Goal: Information Seeking & Learning: Find specific fact

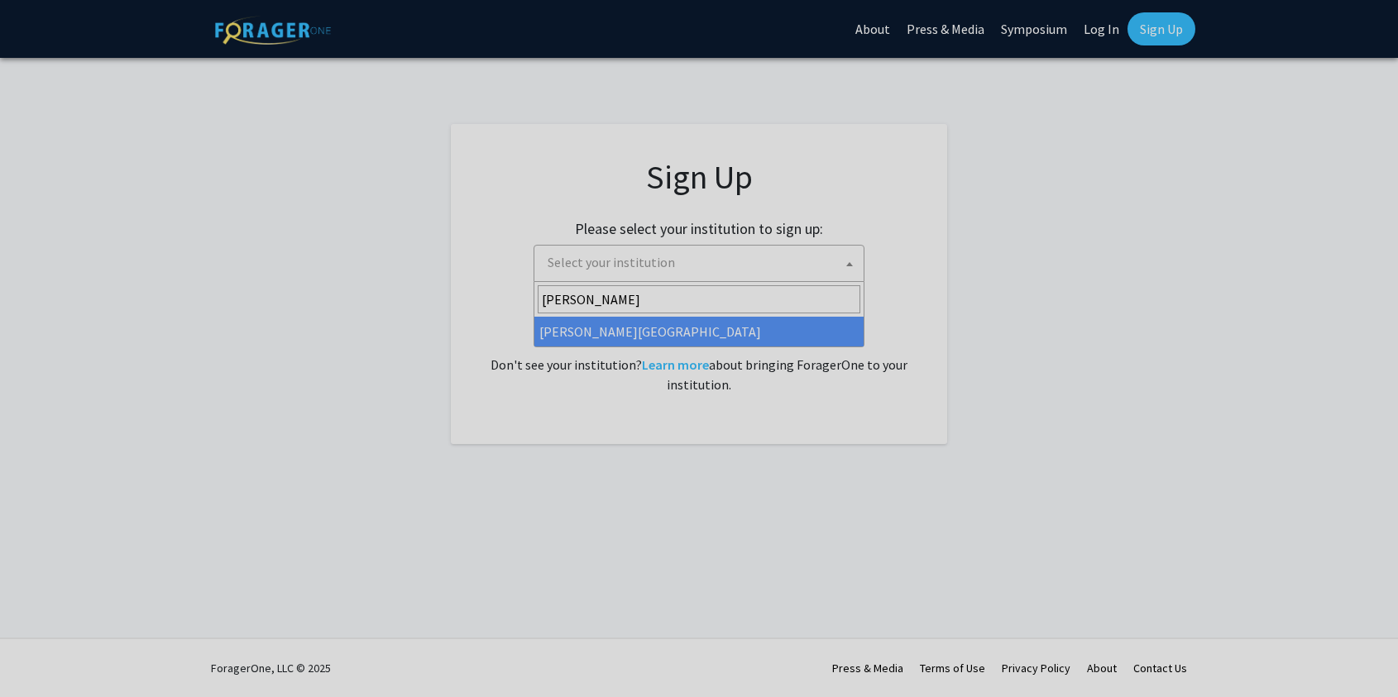
type input "[PERSON_NAME]"
select select "24"
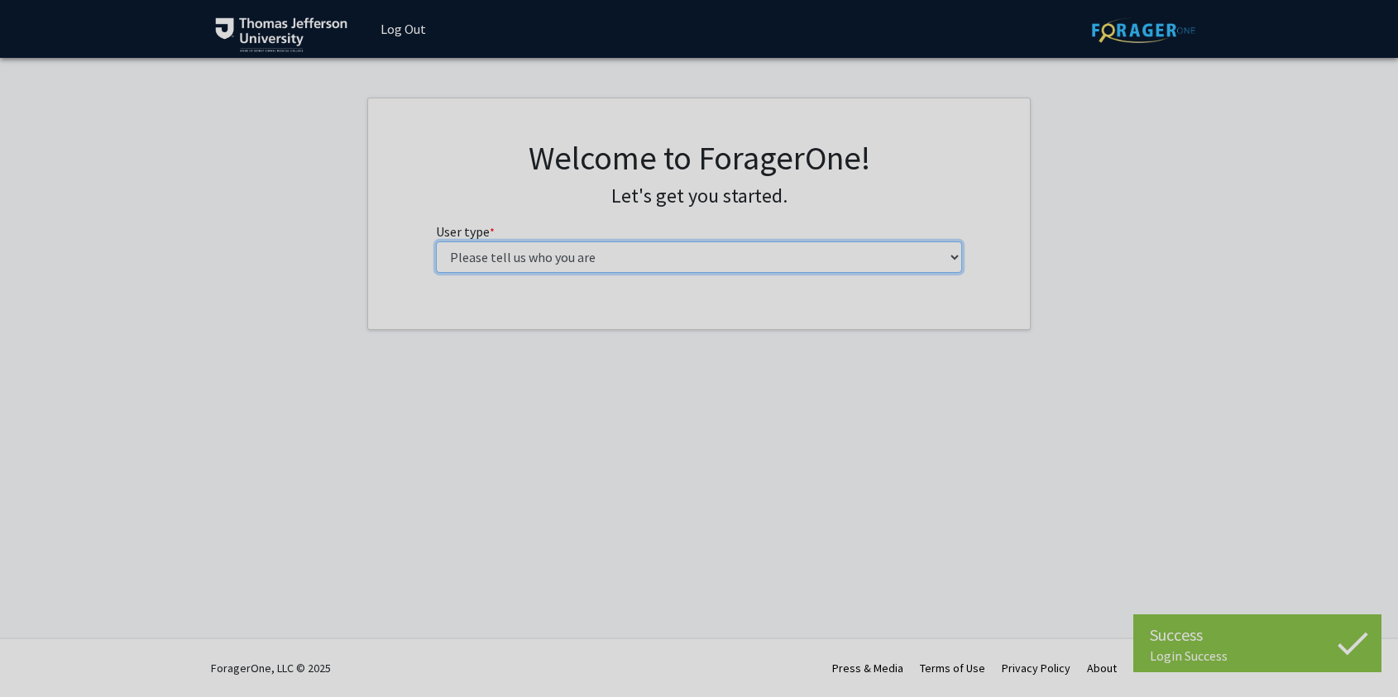
click at [562, 258] on select "Please tell us who you are Undergraduate Student Master's Student Doctoral Cand…" at bounding box center [699, 257] width 527 height 31
select select "3: doc"
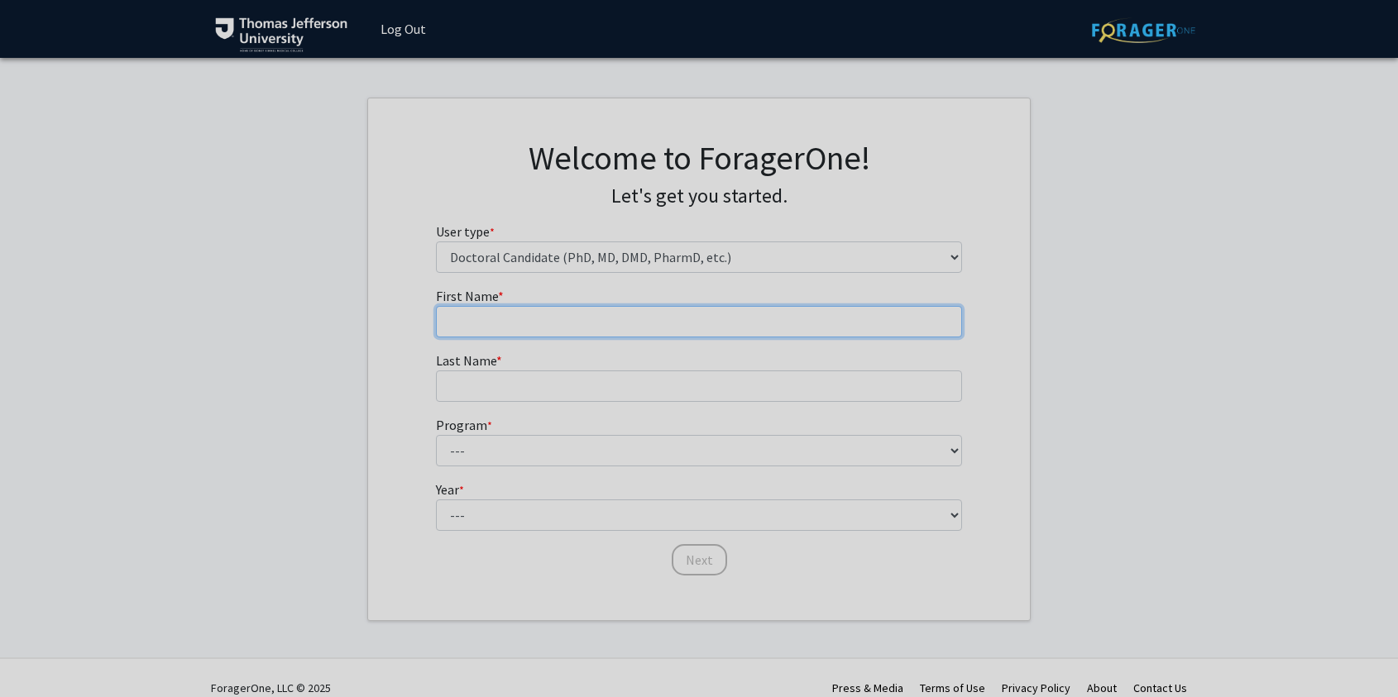
click at [616, 323] on input "First Name * required" at bounding box center [699, 321] width 527 height 31
type input "Roman"
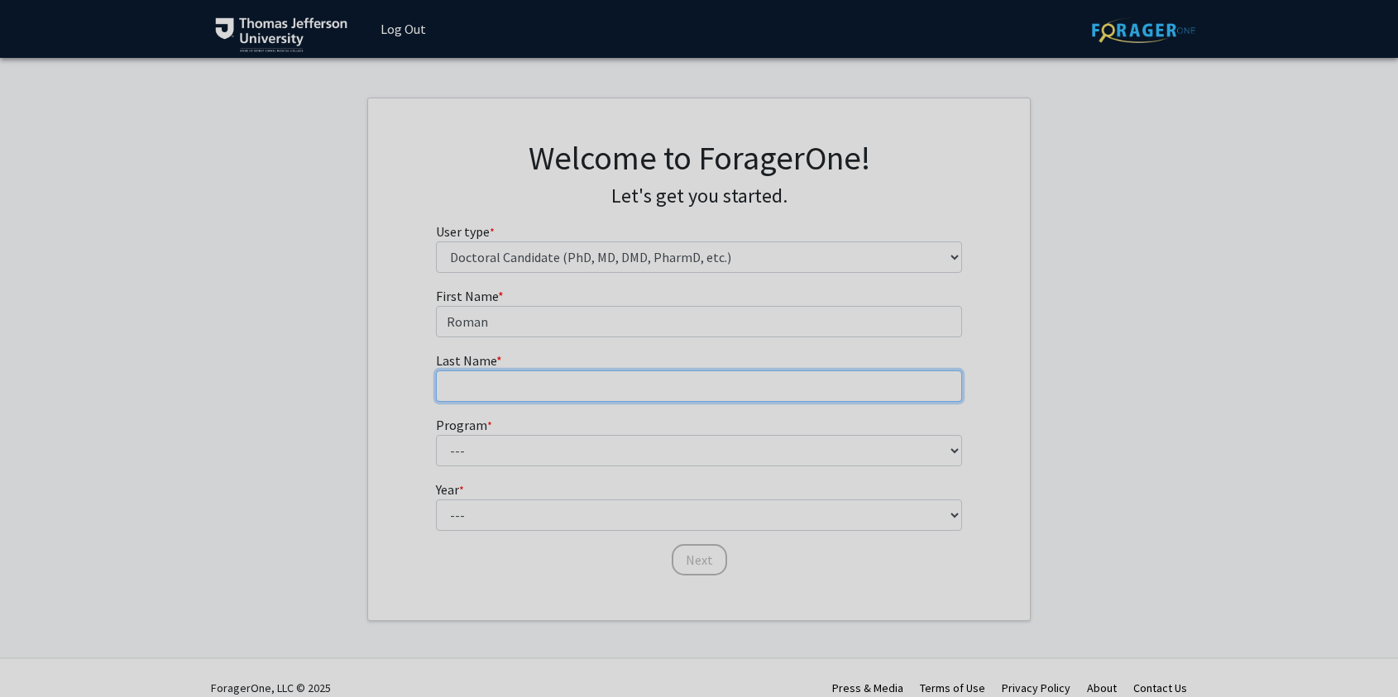
click at [477, 387] on input "Last Name * required" at bounding box center [699, 386] width 527 height 31
type input "Storozynsky"
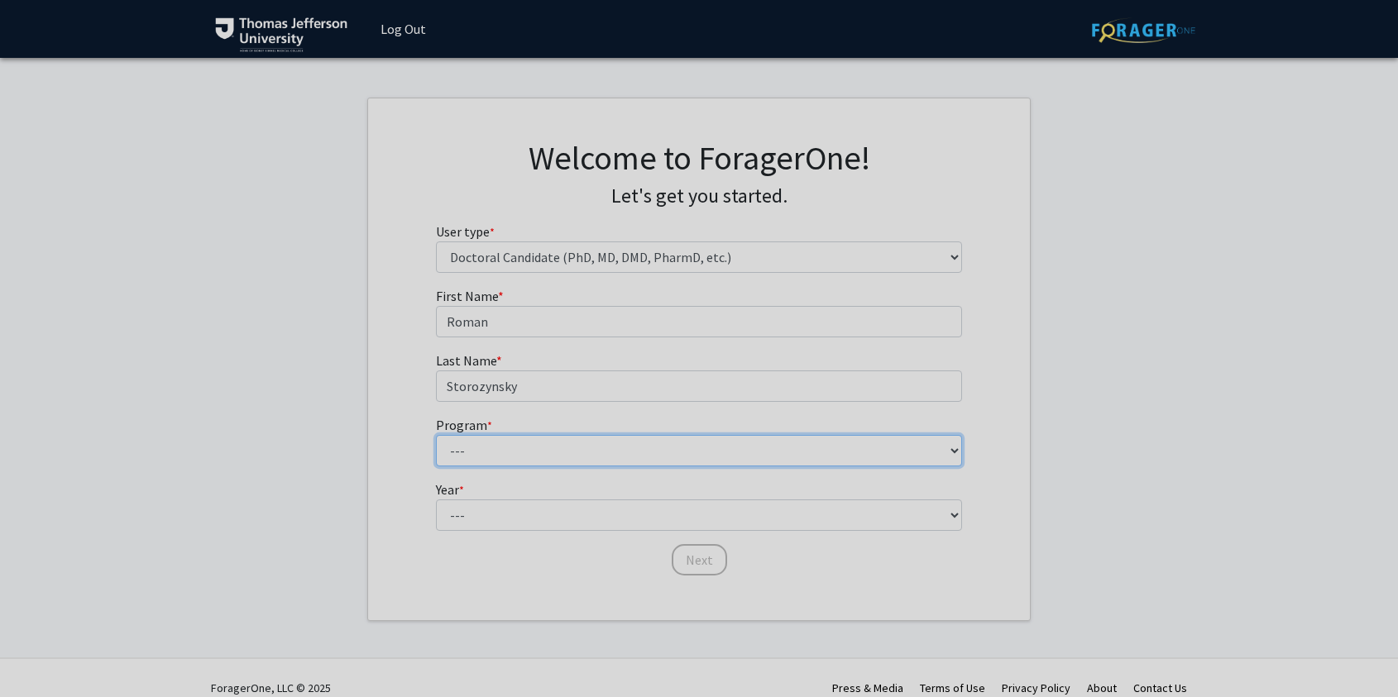
click at [450, 464] on select "--- Accelerated 3+3 BS in Health Sciences/Doctor of [MEDICAL_DATA] Accelerated …" at bounding box center [699, 450] width 527 height 31
select select "35: 815"
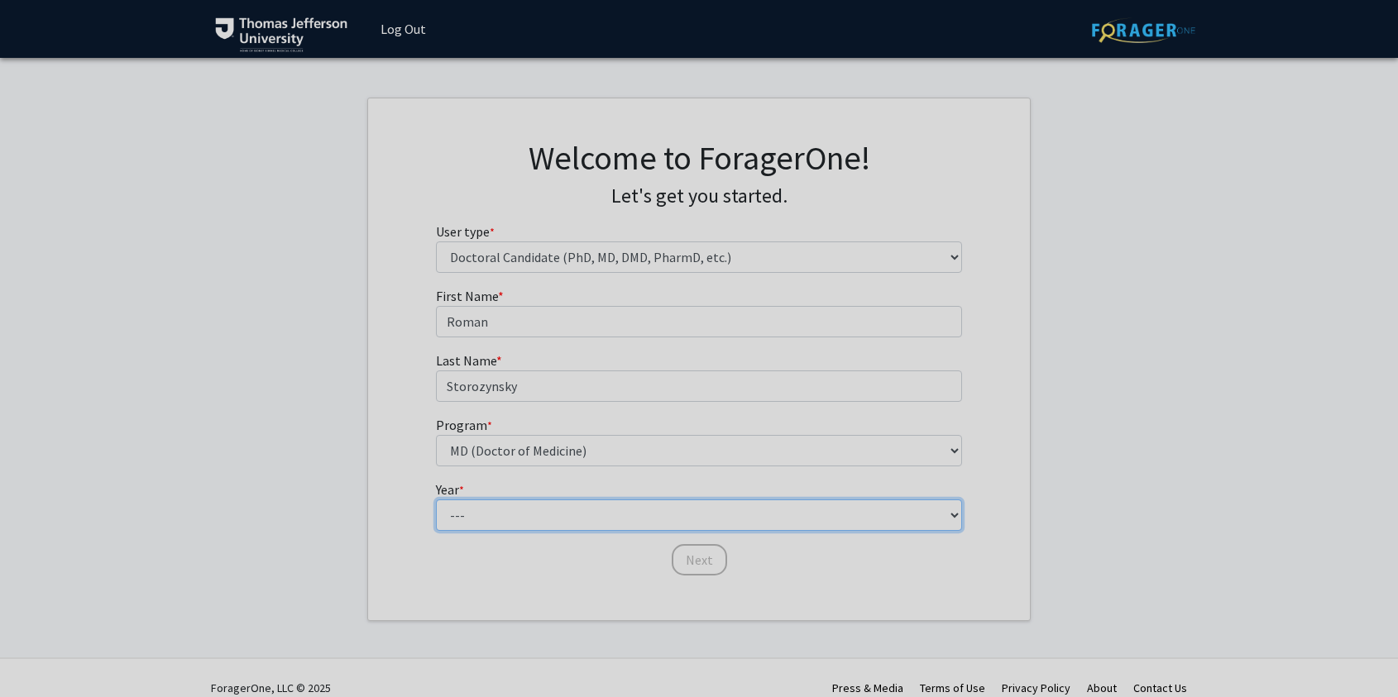
click at [501, 519] on select "--- First Year Second Year Third Year Fourth Year Fifth Year Sixth Year Seventh…" at bounding box center [699, 515] width 527 height 31
select select "1: first_year"
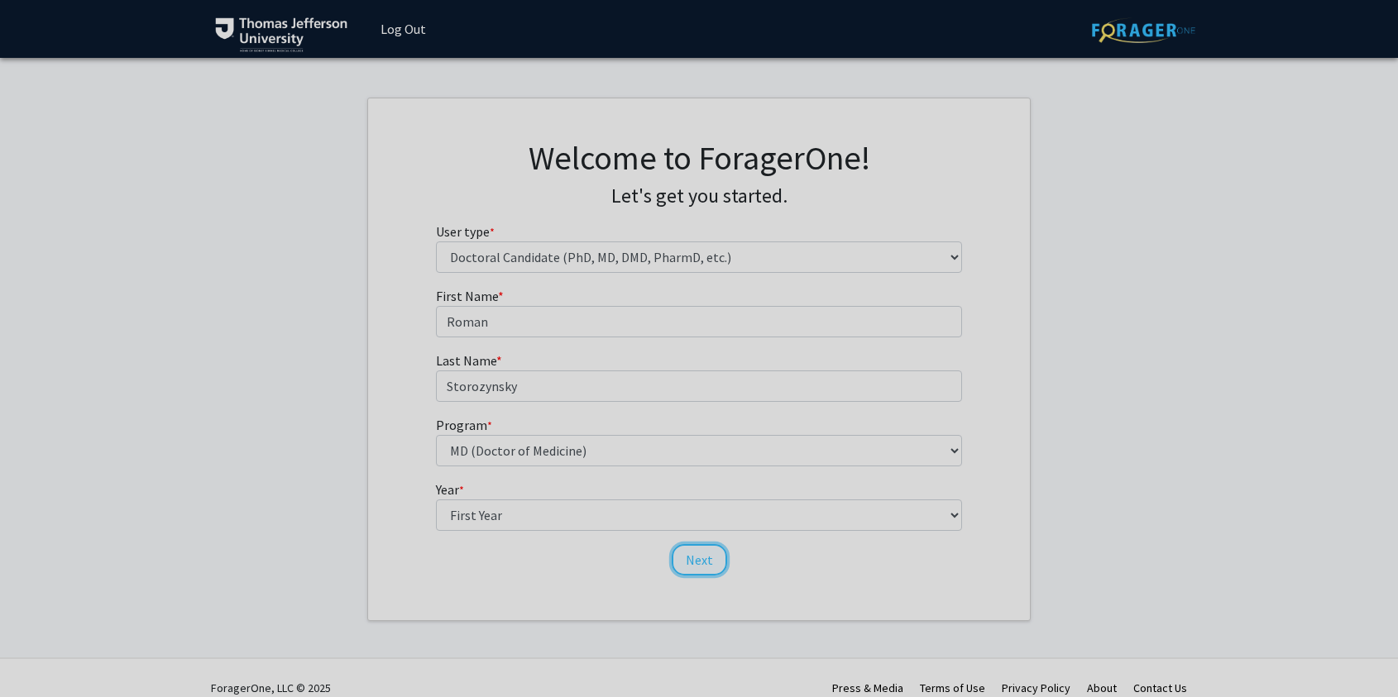
click at [706, 558] on button "Next" at bounding box center [699, 559] width 55 height 31
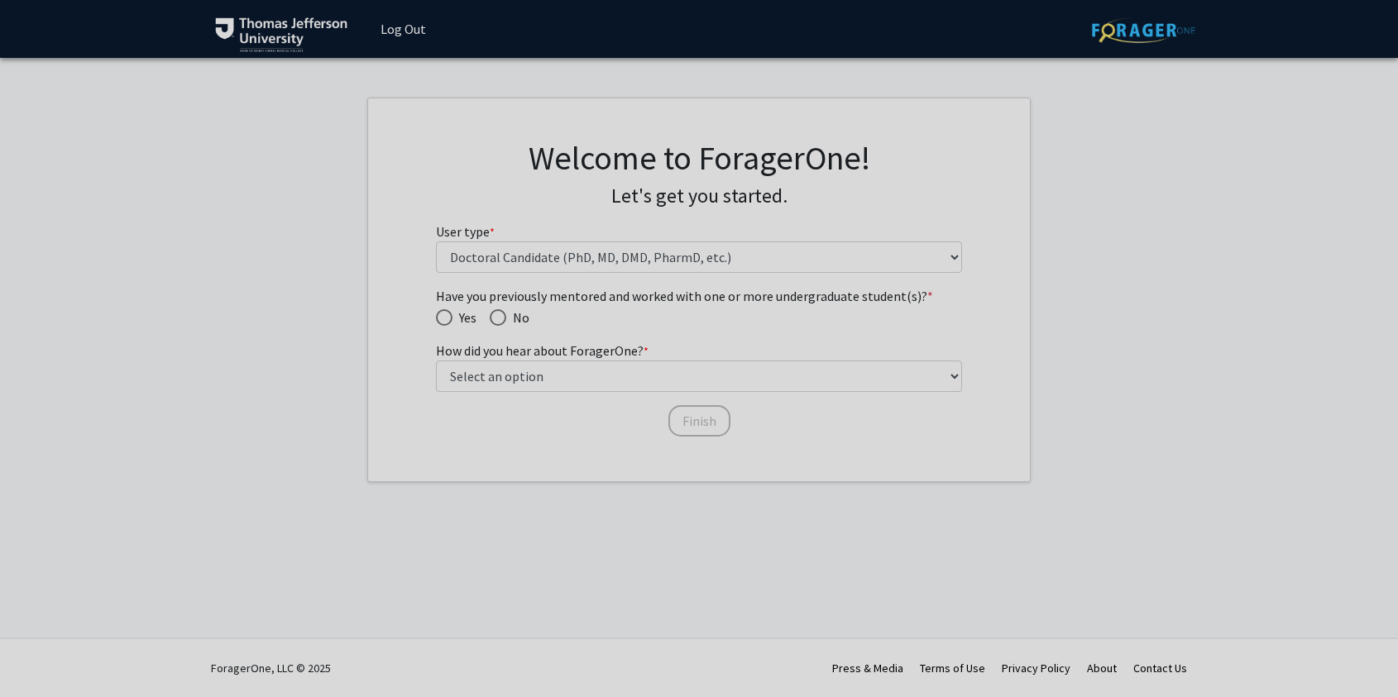
click at [506, 315] on span "Have you previously mentored and worked with one or more undergraduate student(…" at bounding box center [498, 317] width 17 height 17
click at [506, 315] on input "No" at bounding box center [498, 317] width 17 height 17
radio input "true"
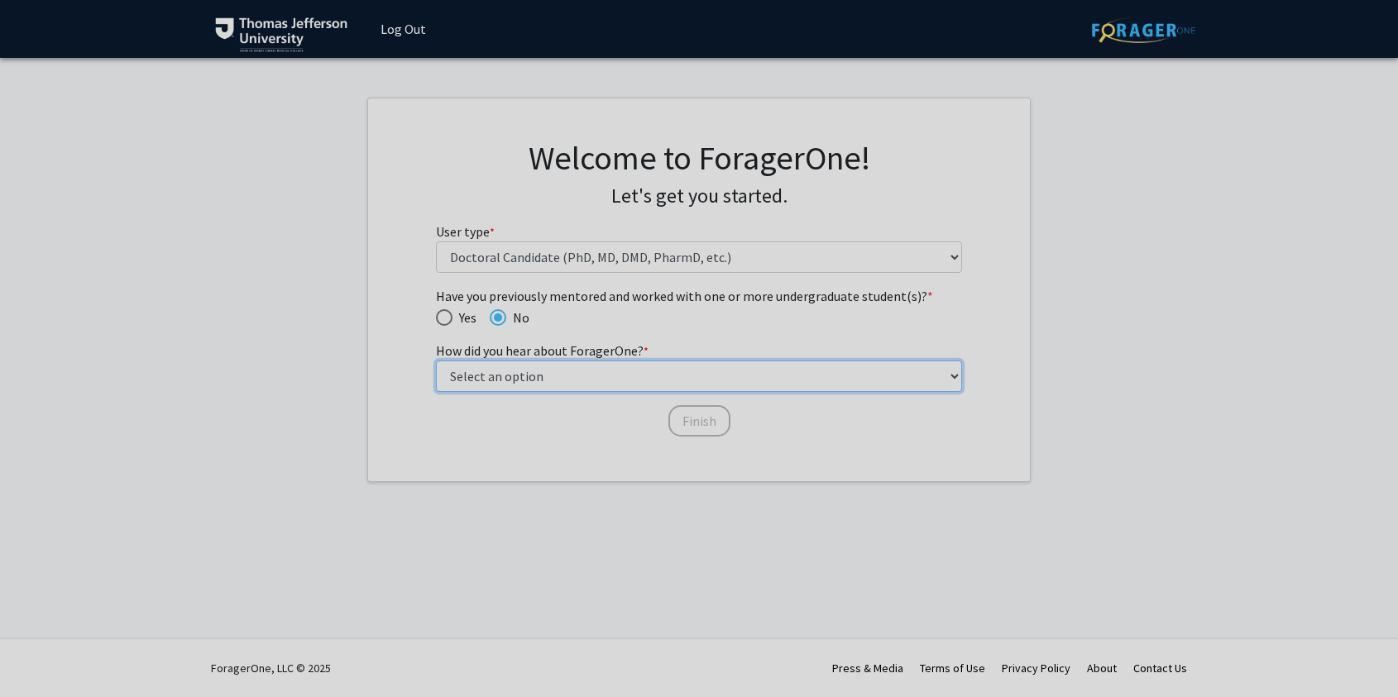
click at [505, 383] on select "Select an option Peer/student recommendation Faculty/staff recommendation Unive…" at bounding box center [699, 376] width 527 height 31
select select "2: faculty_recommendation"
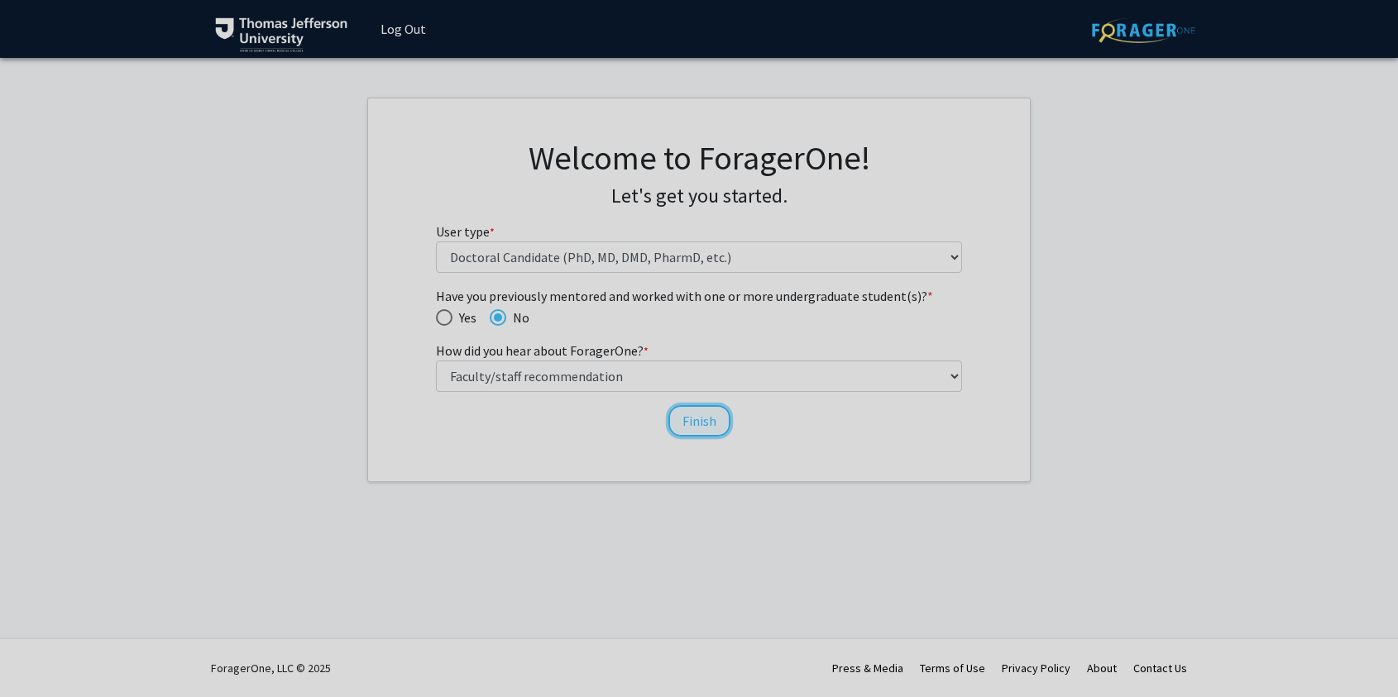
click at [703, 421] on button "Finish" at bounding box center [700, 420] width 62 height 31
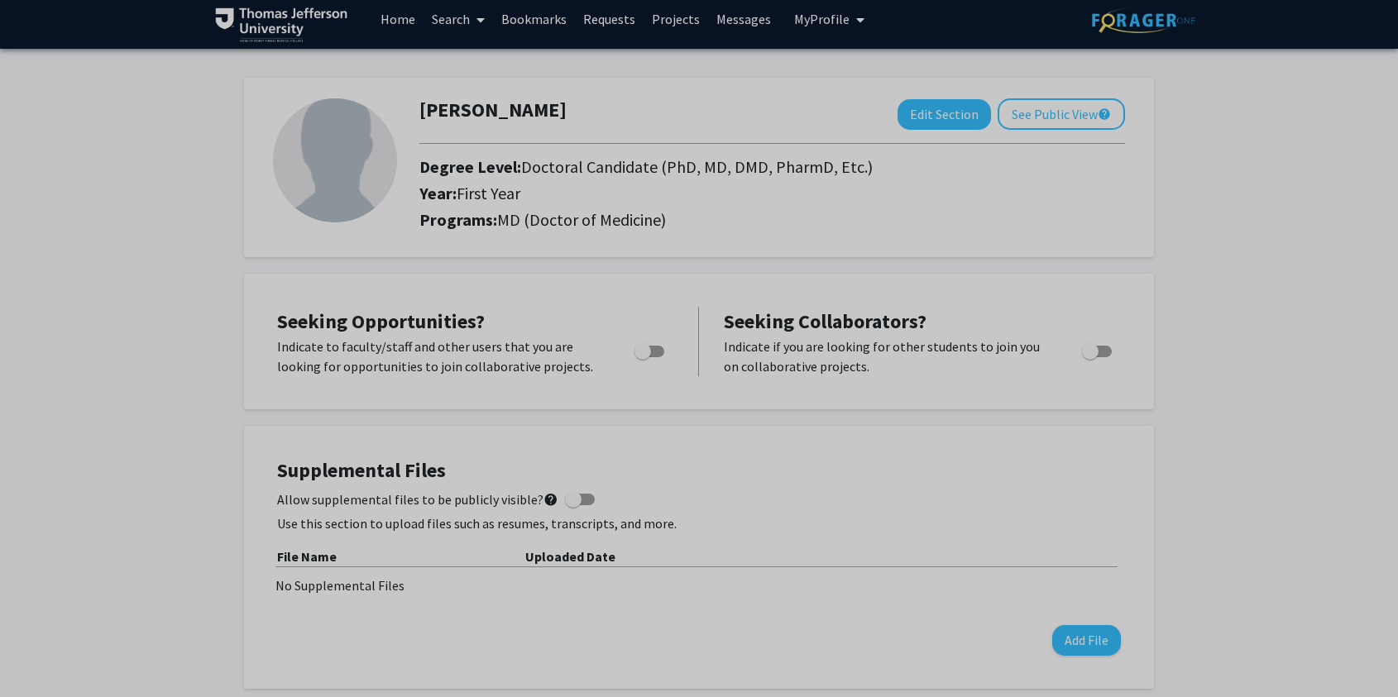
scroll to position [18, 0]
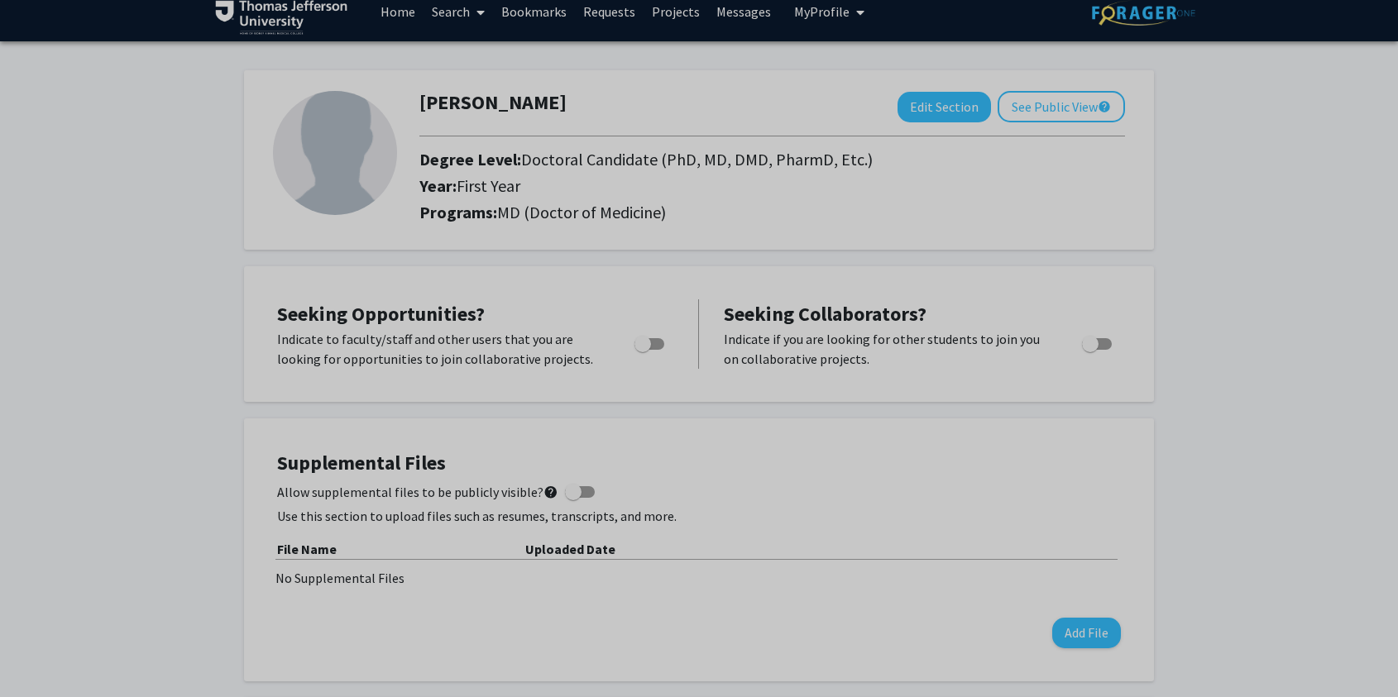
click at [647, 338] on span "Toggle" at bounding box center [643, 344] width 17 height 17
click at [643, 350] on input "Are you actively seeking opportunities?" at bounding box center [642, 350] width 1 height 1
checkbox input "true"
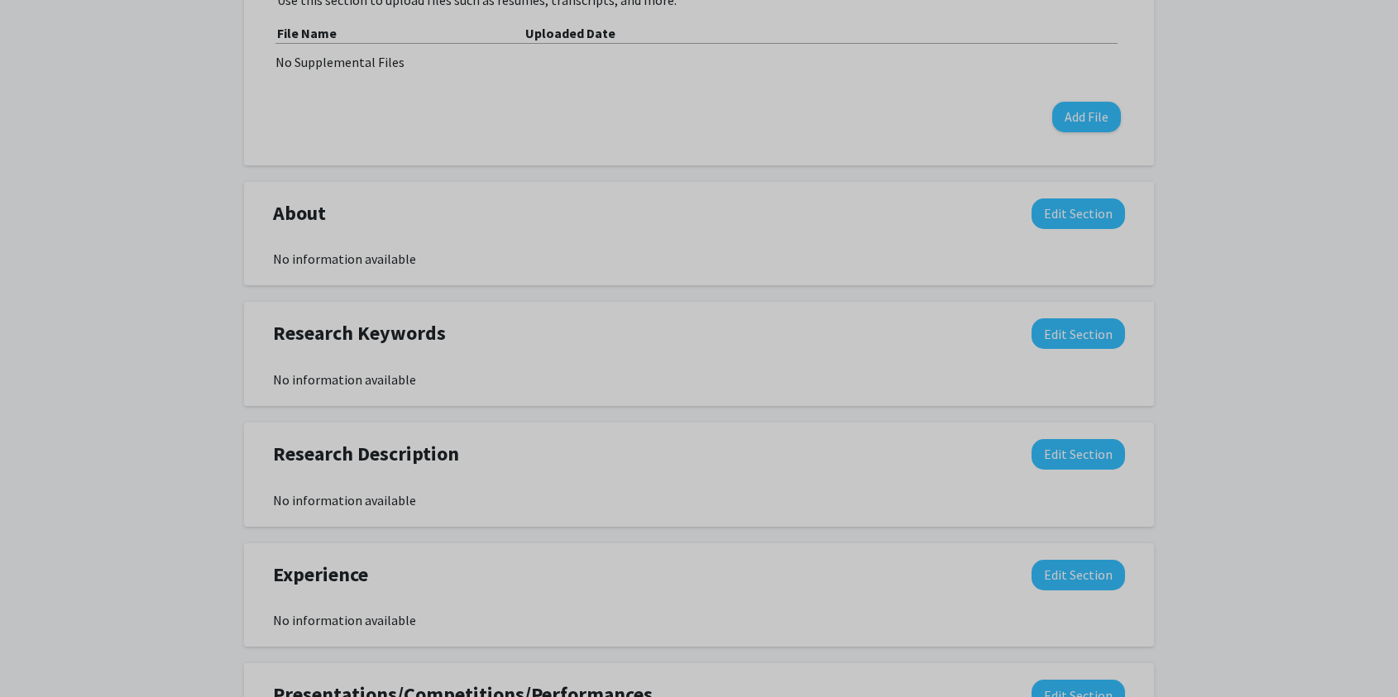
scroll to position [0, 0]
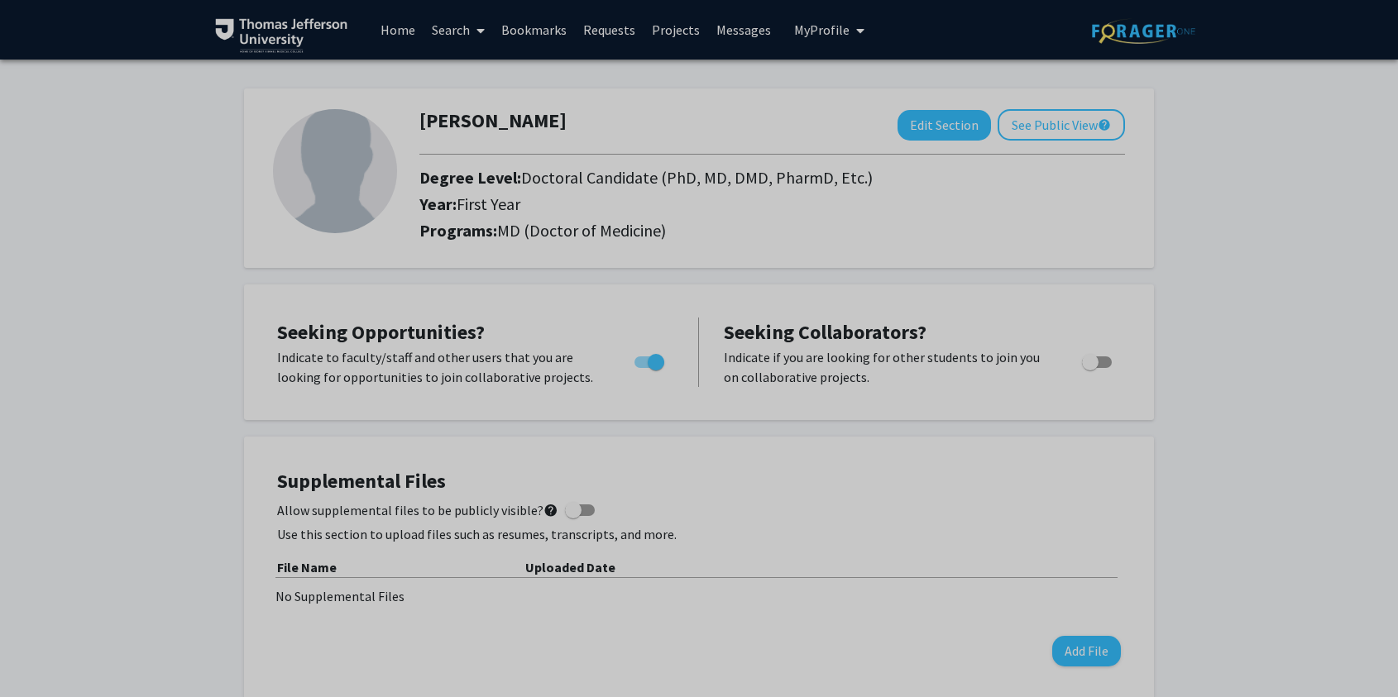
click at [466, 33] on link "Search" at bounding box center [458, 30] width 69 height 58
click at [473, 73] on span "Faculty/Staff" at bounding box center [485, 76] width 122 height 33
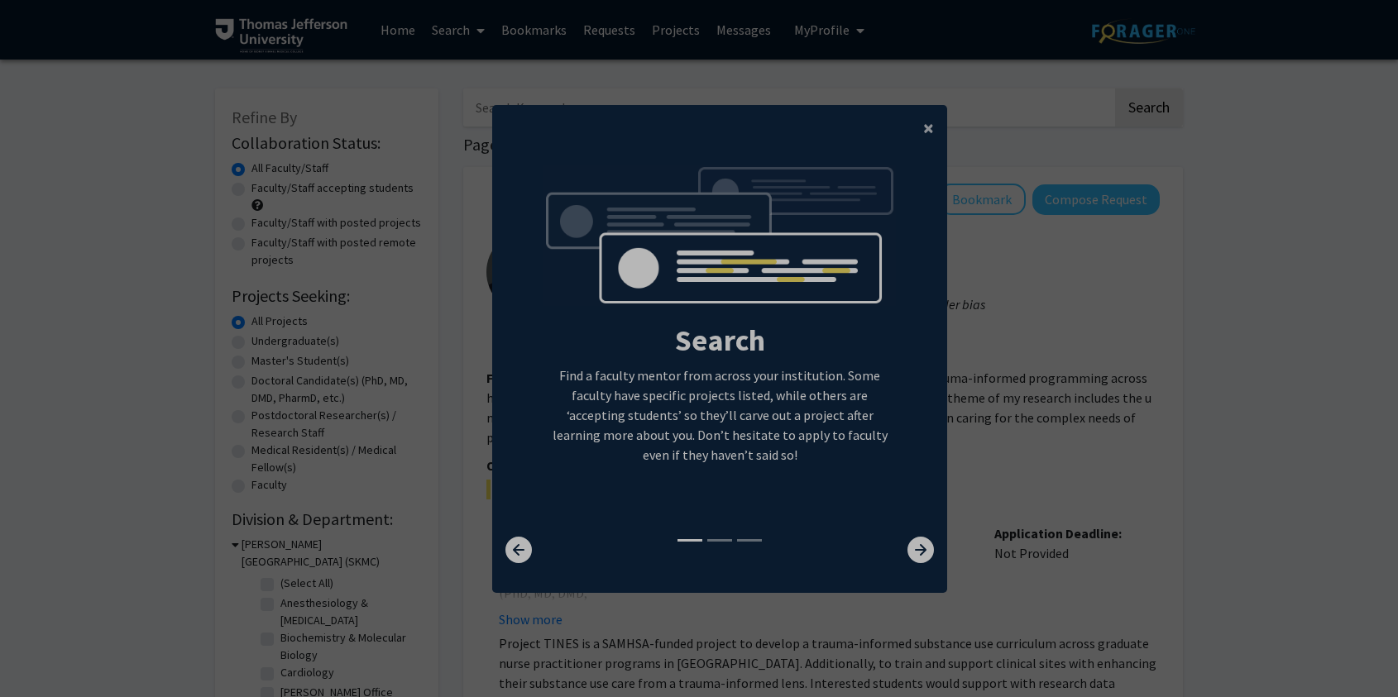
click at [923, 129] on span "×" at bounding box center [928, 128] width 11 height 26
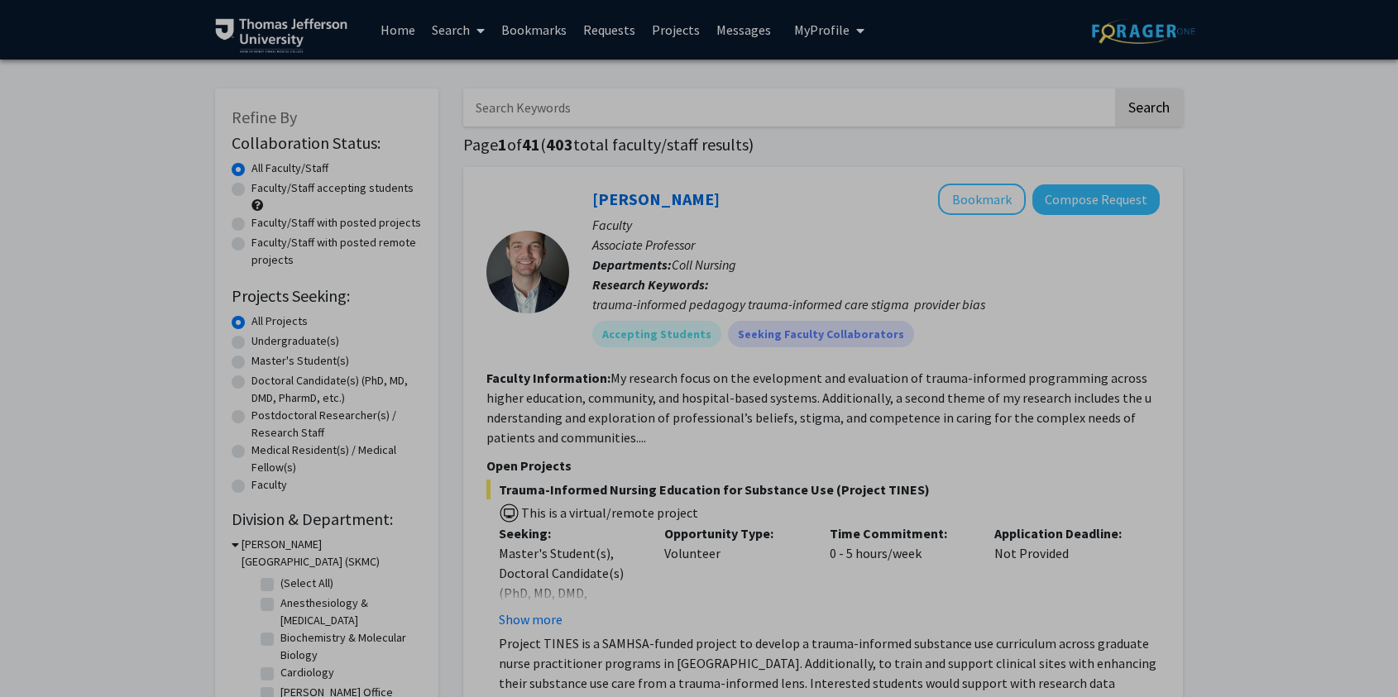
click at [759, 113] on input "Search Keywords" at bounding box center [787, 108] width 649 height 38
type input "Whellan"
click at [1115, 89] on button "Search" at bounding box center [1149, 108] width 68 height 38
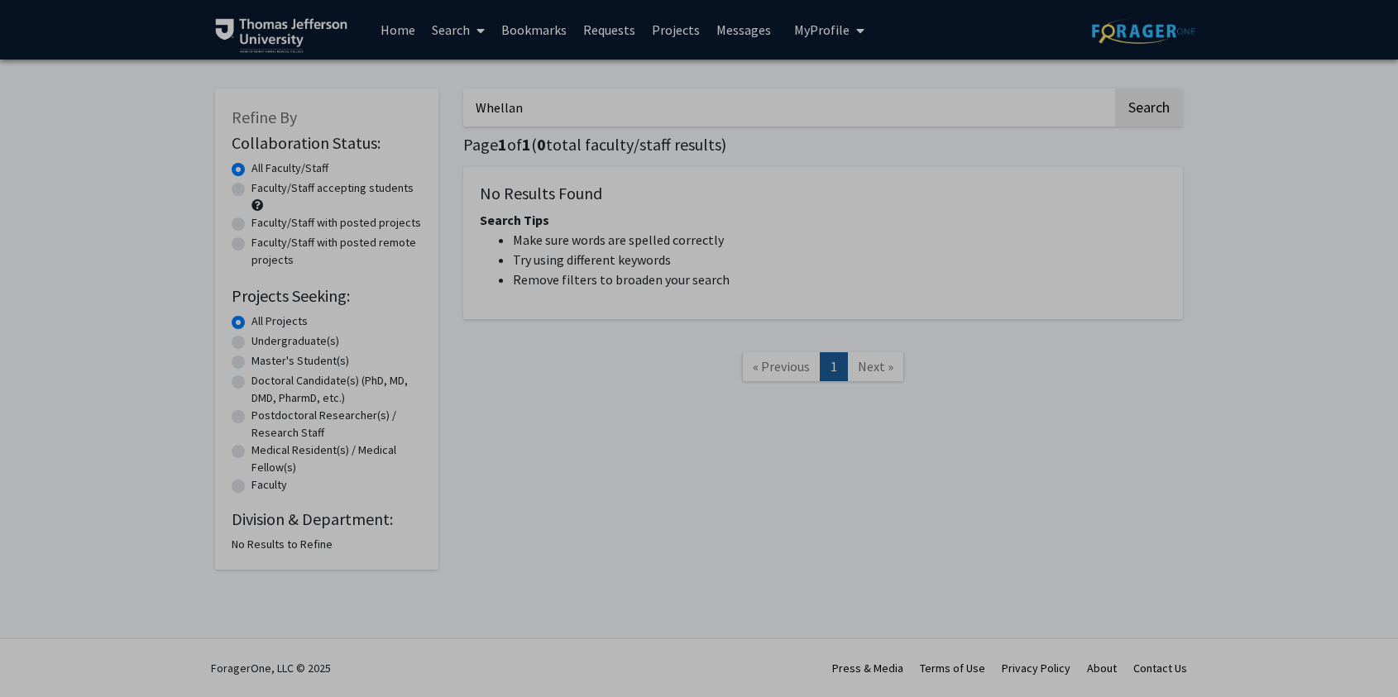
click at [504, 110] on input "Whellan" at bounding box center [787, 108] width 649 height 38
type input "Cardiology"
click at [1115, 89] on button "Search" at bounding box center [1149, 108] width 68 height 38
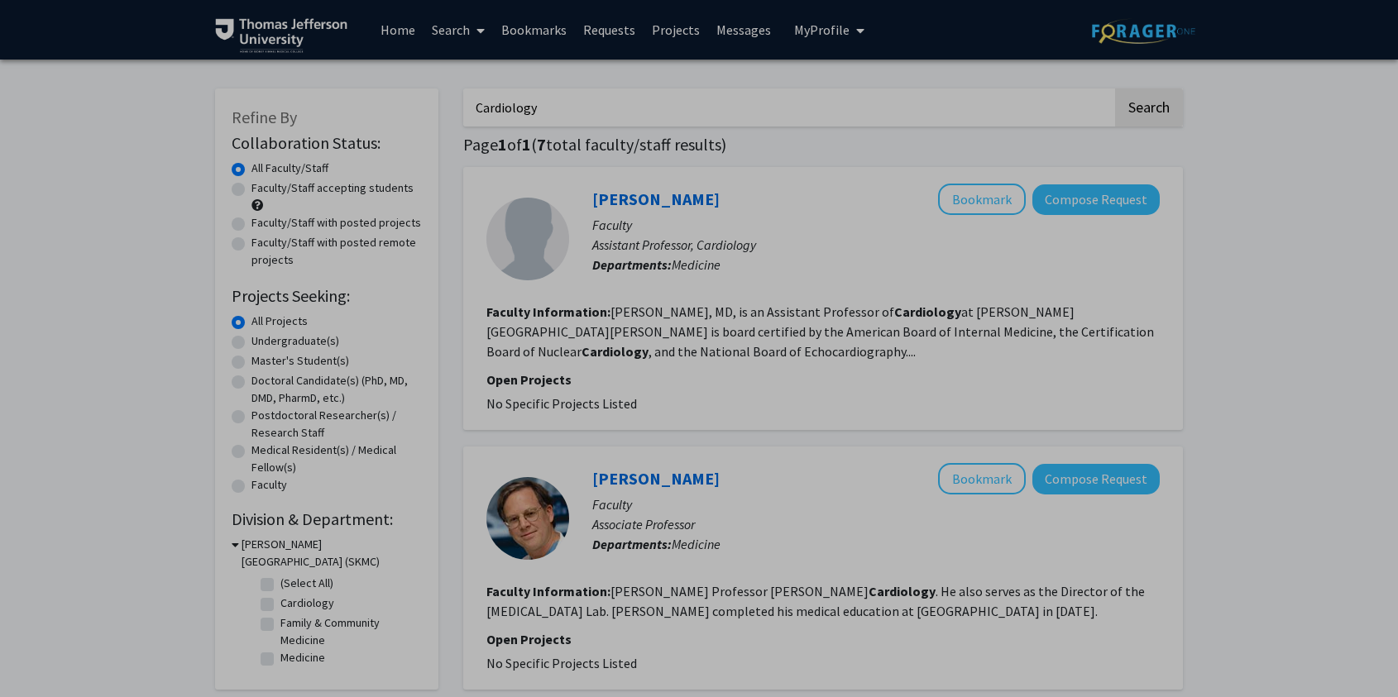
click at [381, 25] on link "Home" at bounding box center [397, 30] width 51 height 58
